Goal: Task Accomplishment & Management: Manage account settings

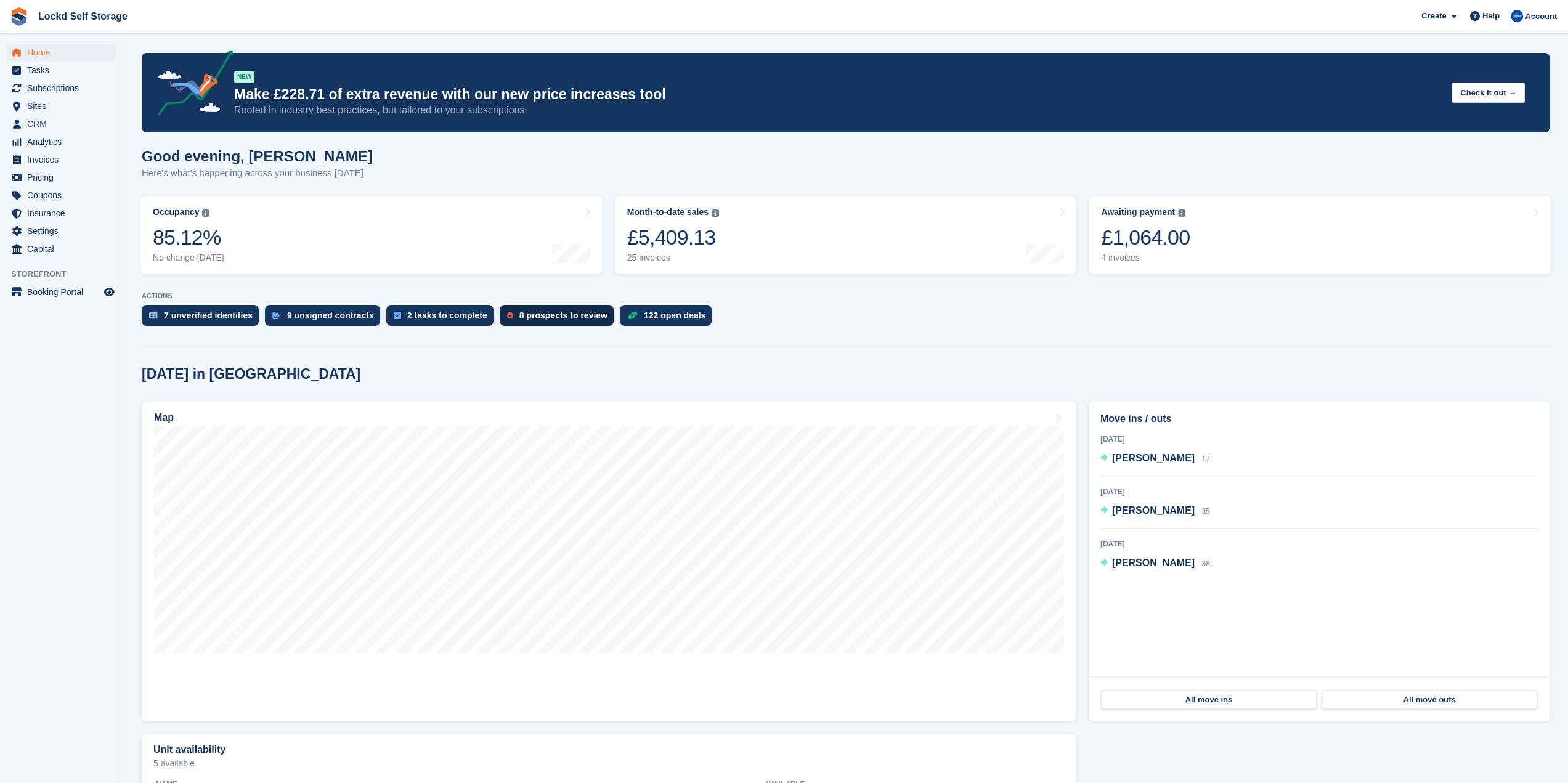
click at [567, 308] on div "8 prospects to review" at bounding box center [557, 315] width 114 height 21
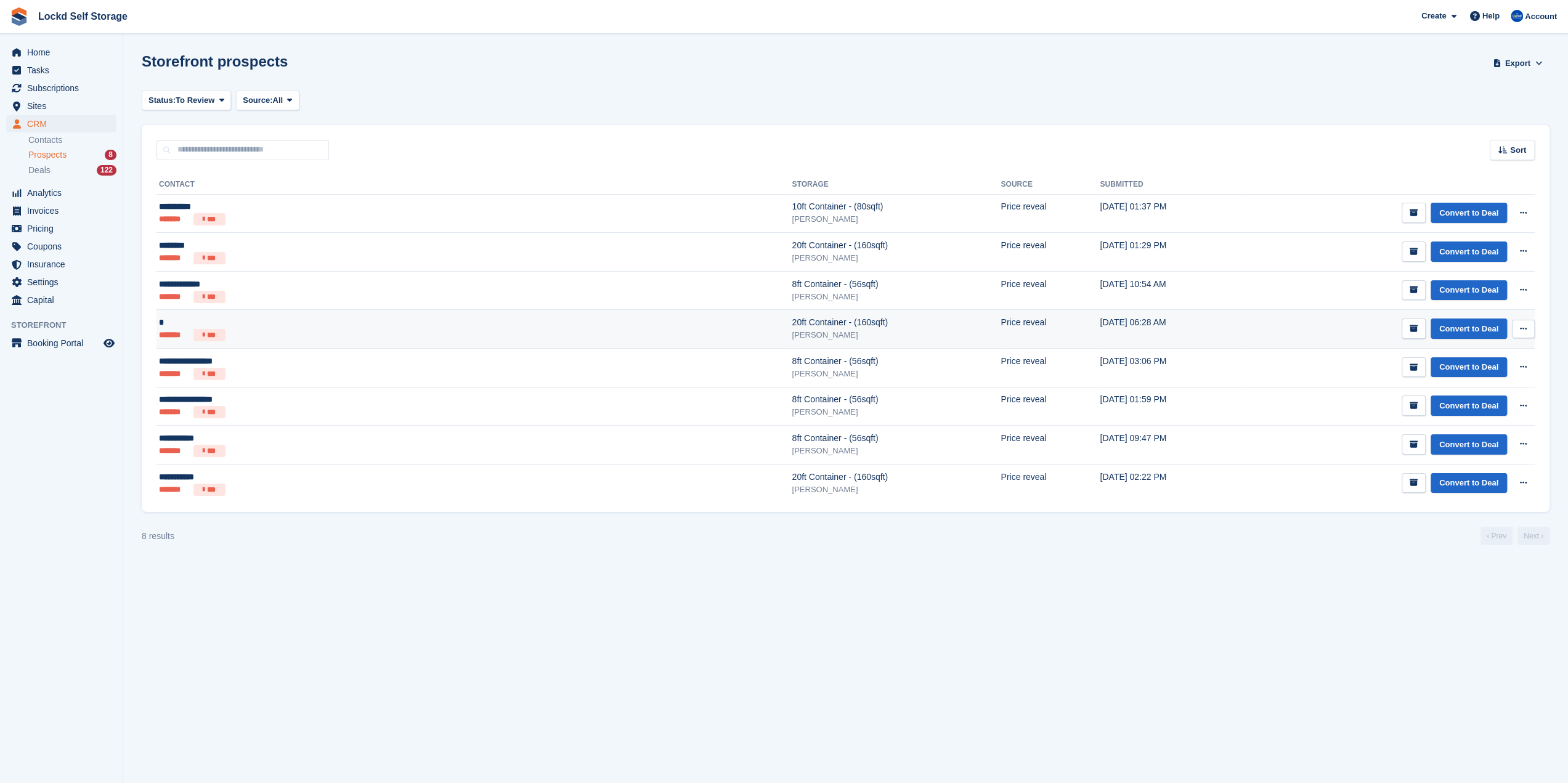
click at [792, 334] on div "[PERSON_NAME]" at bounding box center [896, 335] width 209 height 13
click at [1526, 328] on icon at bounding box center [1523, 328] width 7 height 8
click at [1482, 396] on p "Delete prospect" at bounding box center [1475, 395] width 107 height 16
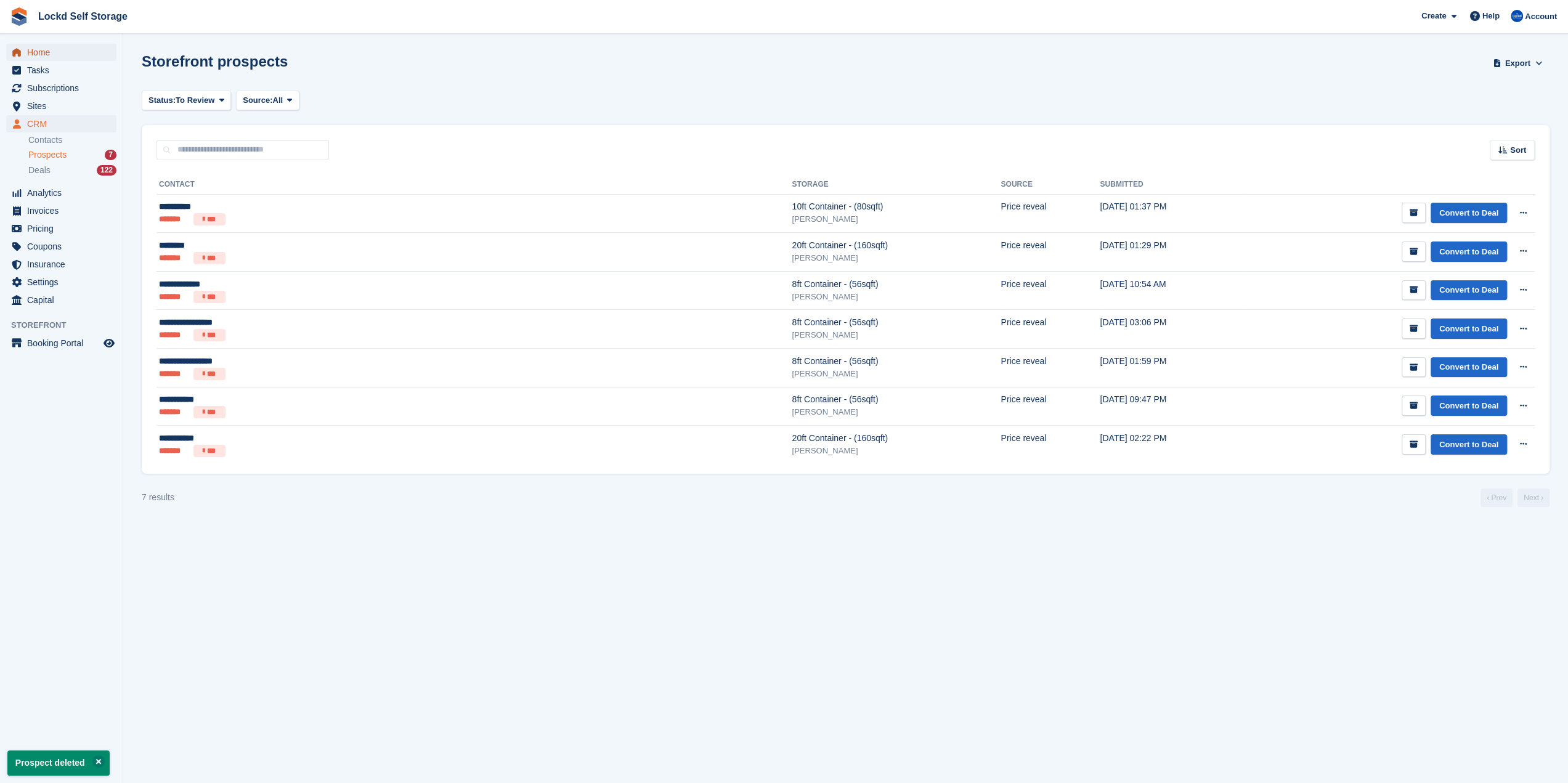
click at [47, 53] on span "Home" at bounding box center [64, 52] width 74 height 18
